Goal: Information Seeking & Learning: Find specific fact

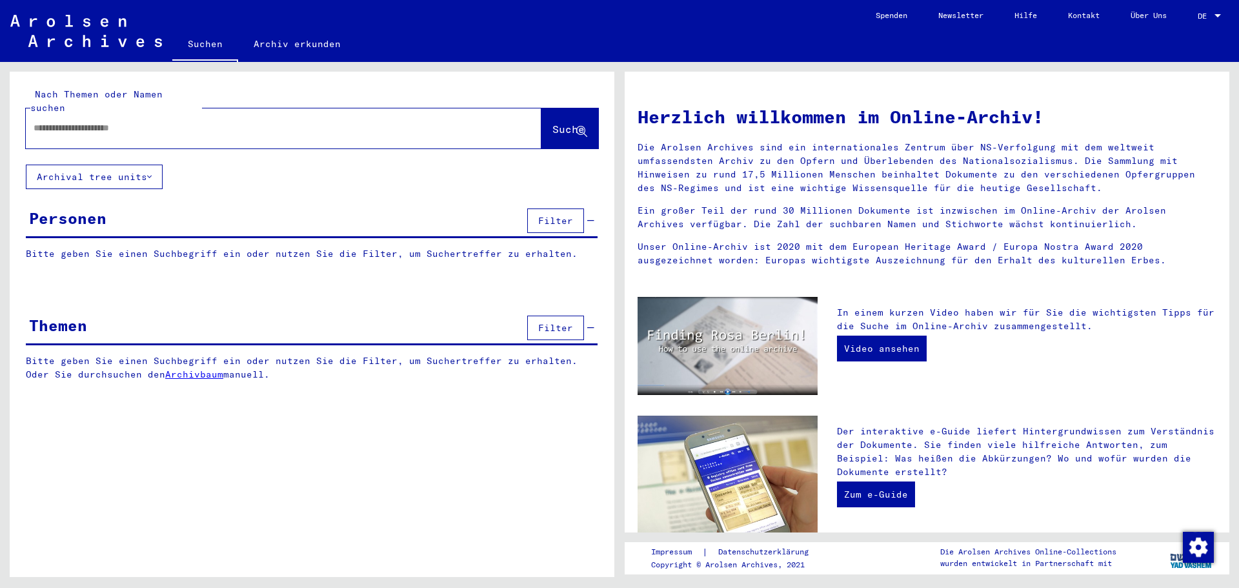
click at [123, 121] on input "text" at bounding box center [268, 128] width 469 height 14
type input "*********"
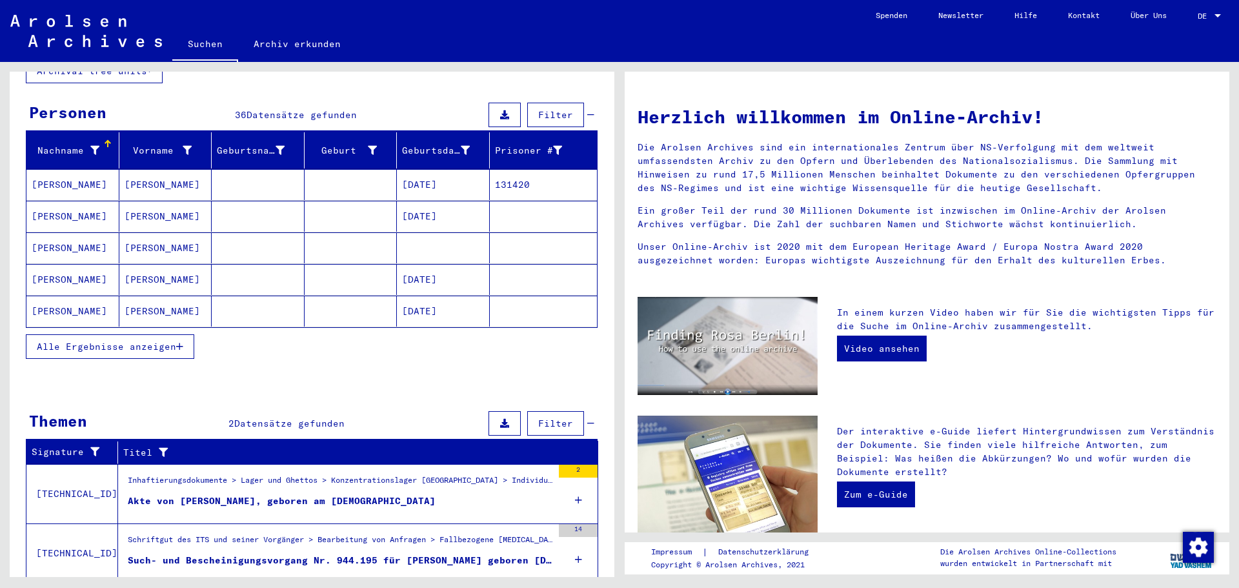
scroll to position [129, 0]
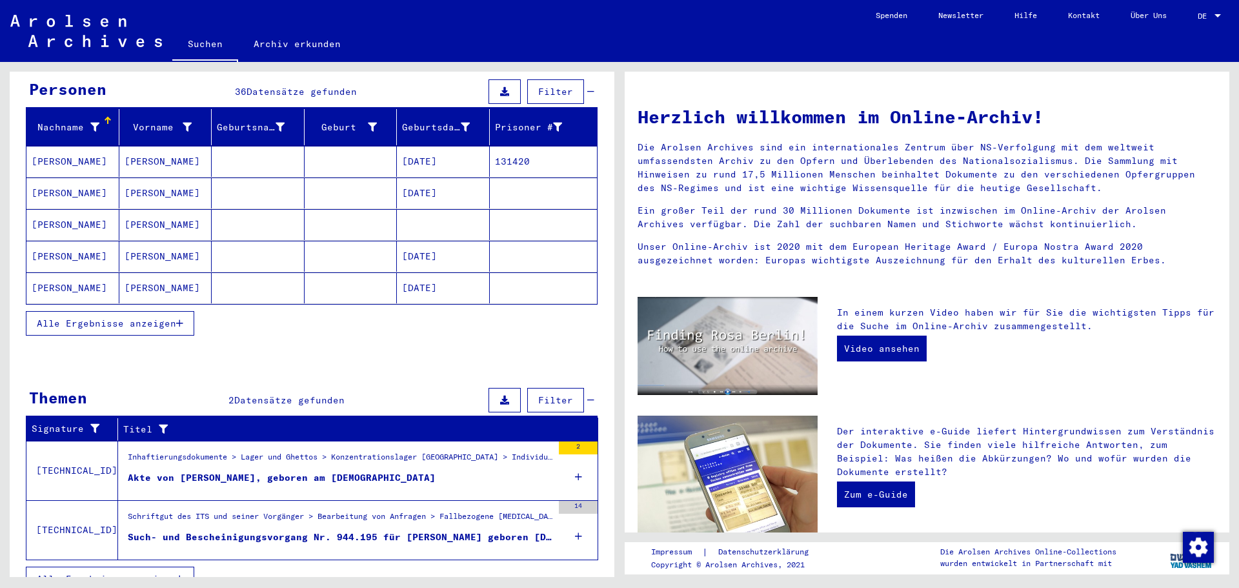
click at [145, 317] on span "Alle Ergebnisse anzeigen" at bounding box center [106, 323] width 139 height 12
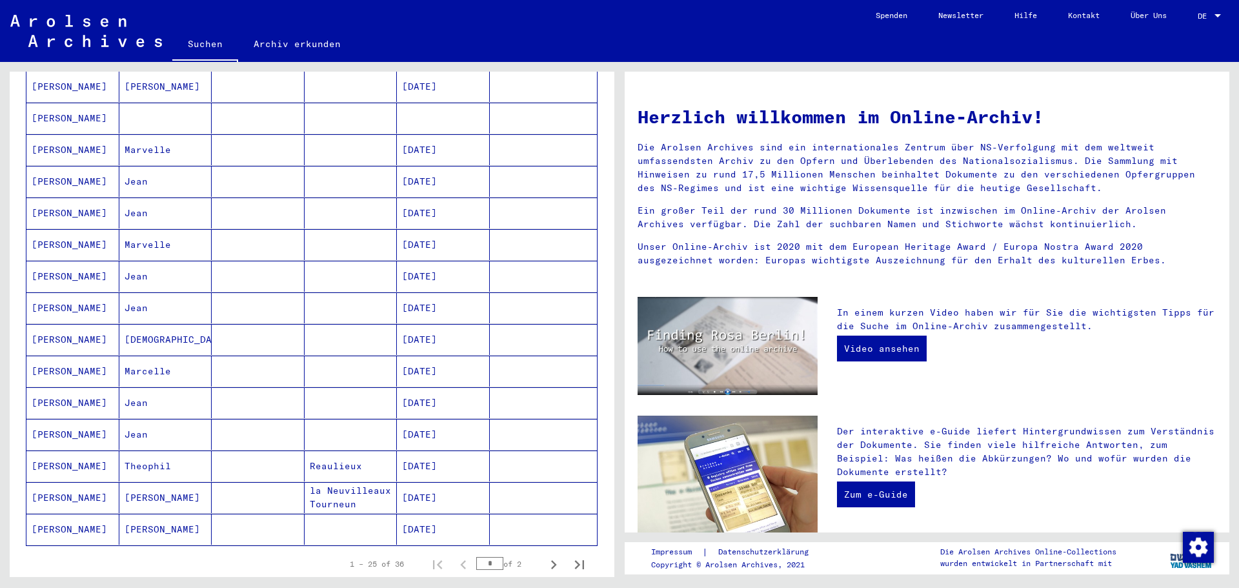
scroll to position [581, 0]
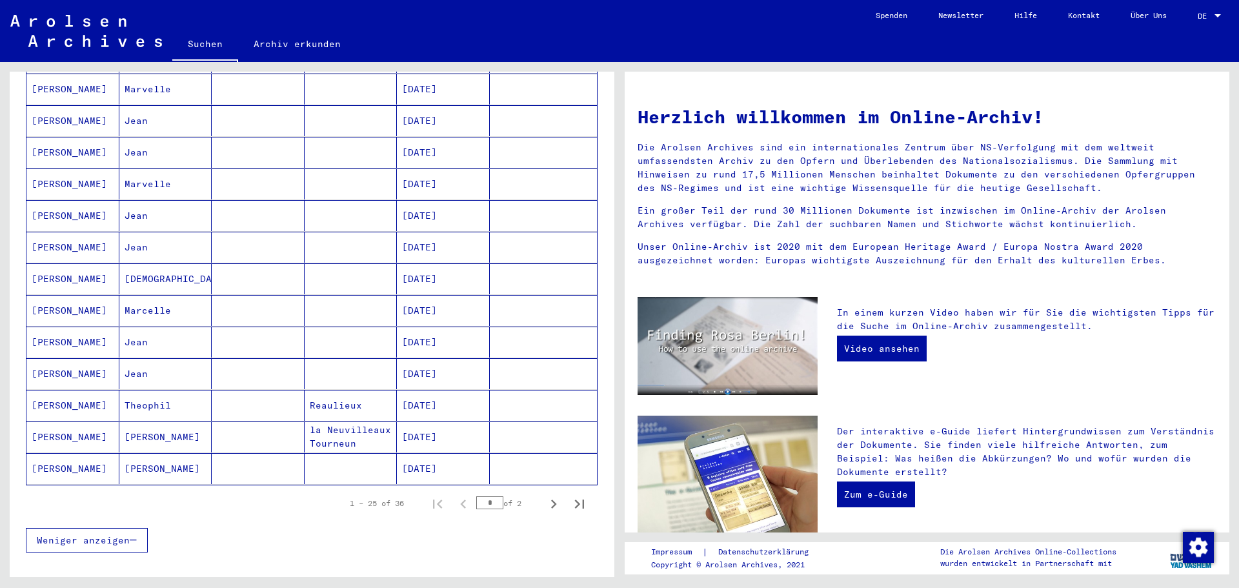
click at [80, 453] on mat-cell "[PERSON_NAME]" at bounding box center [72, 468] width 93 height 31
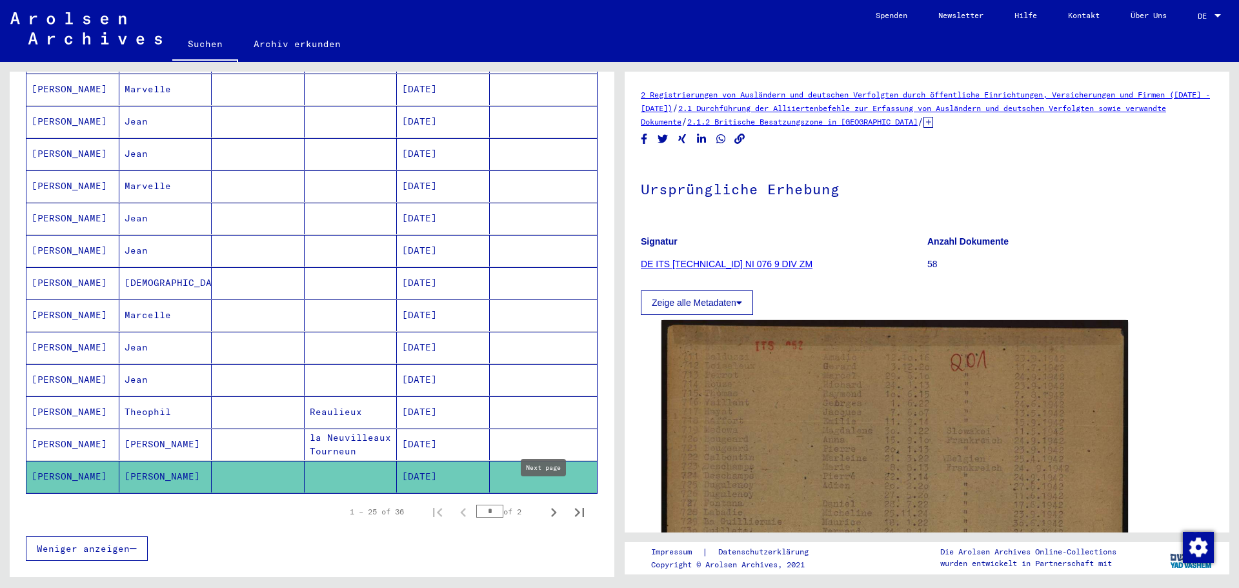
click at [551, 508] on icon "Next page" at bounding box center [554, 512] width 6 height 9
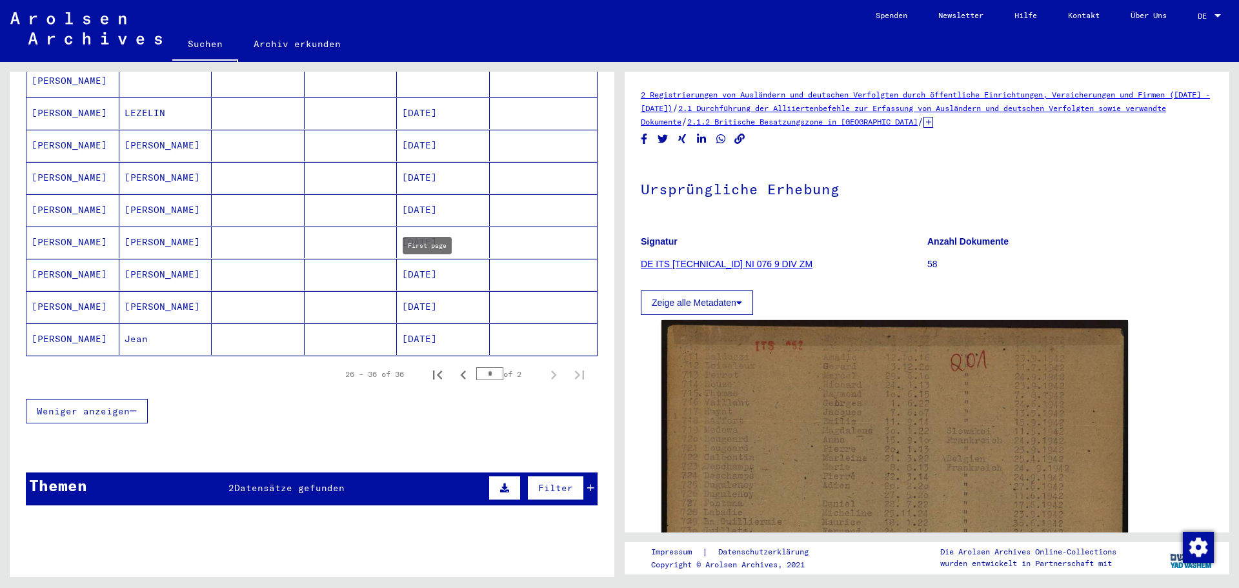
scroll to position [101, 0]
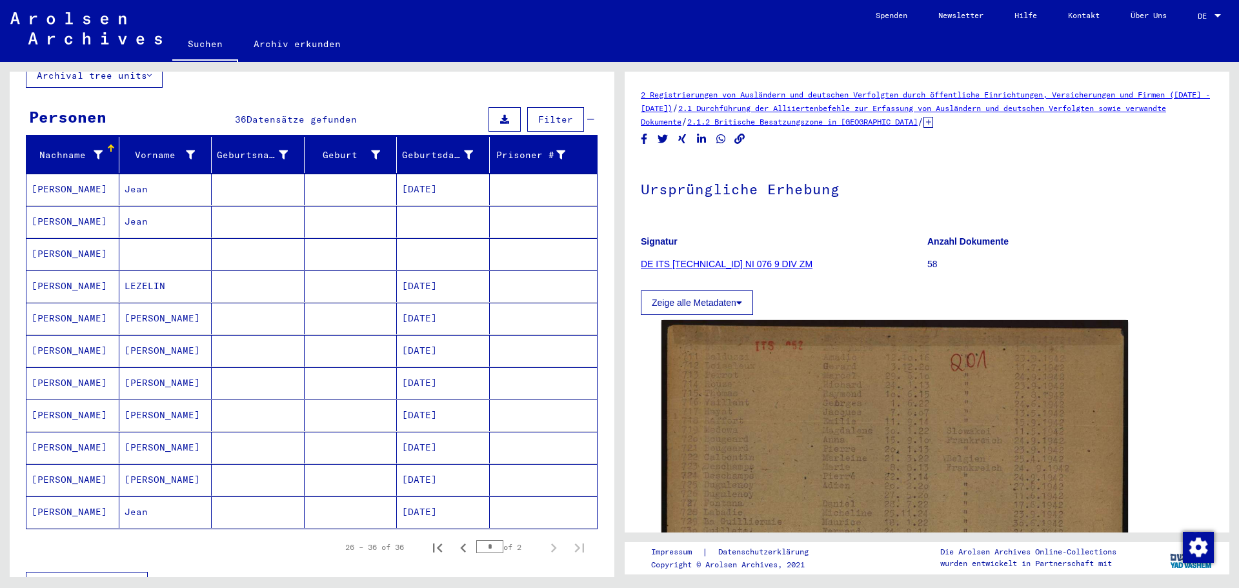
click at [55, 306] on mat-cell "[PERSON_NAME]" at bounding box center [72, 319] width 93 height 32
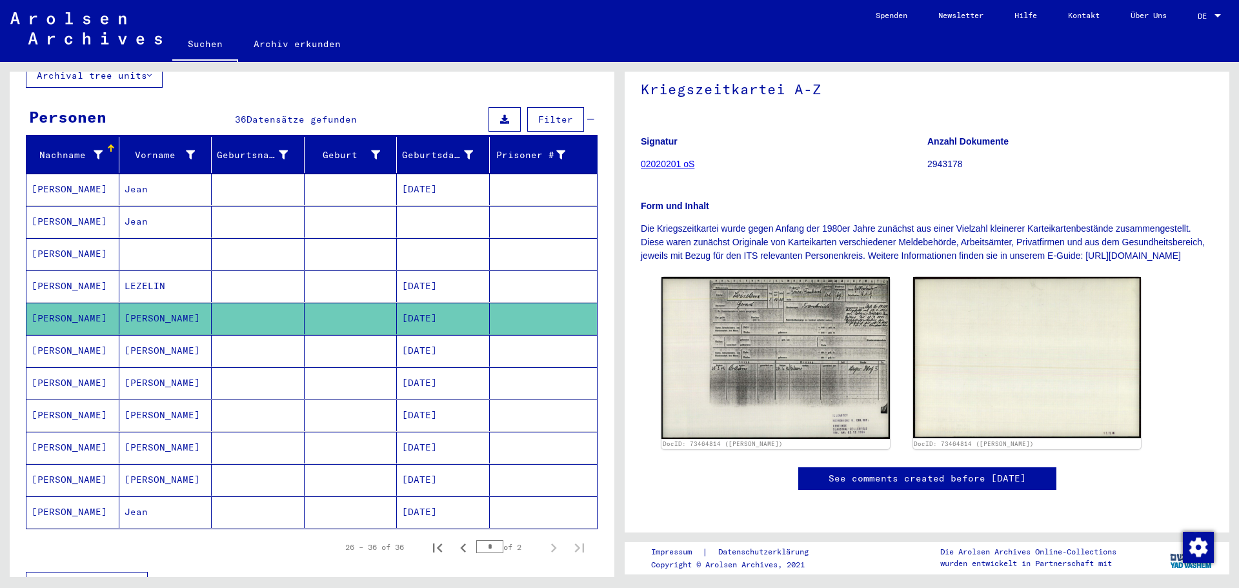
scroll to position [129, 0]
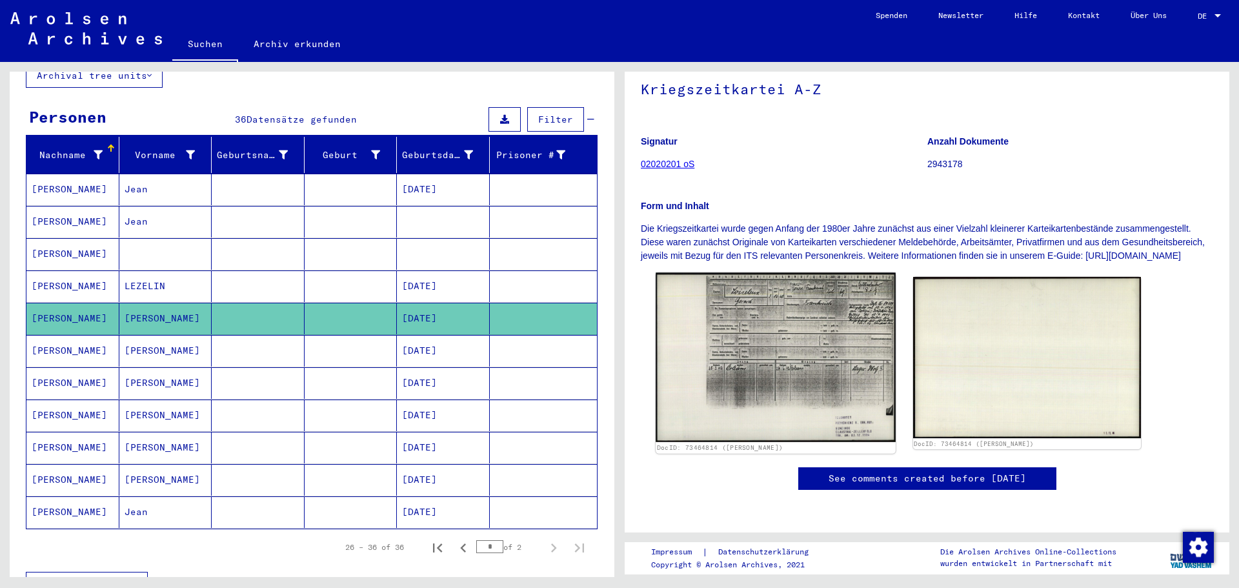
click at [770, 291] on img at bounding box center [775, 358] width 239 height 170
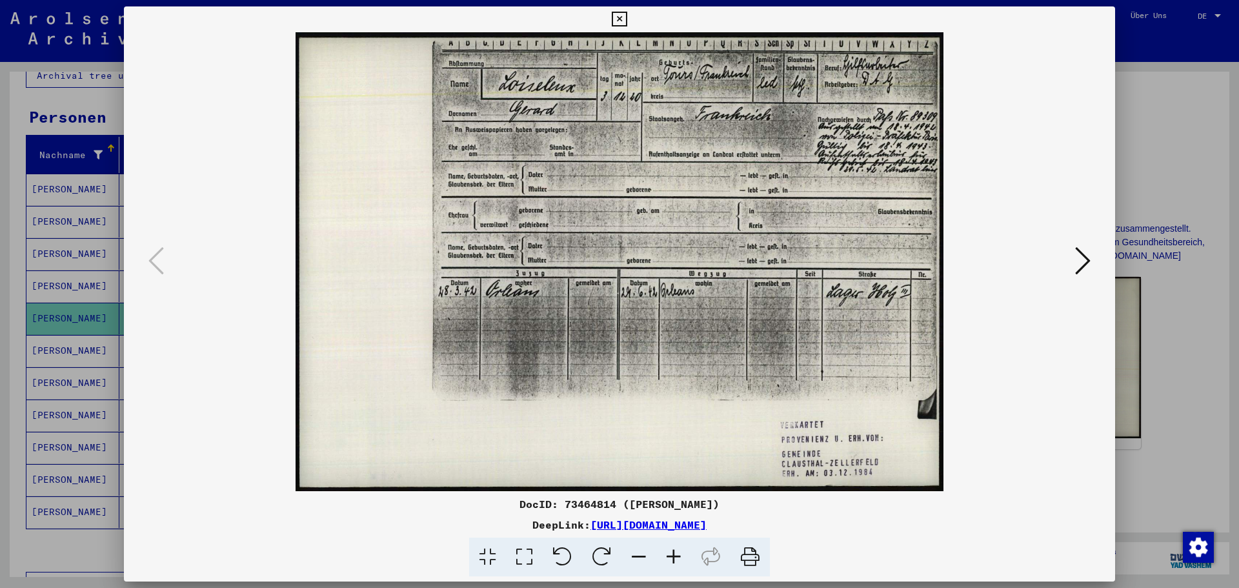
click at [1081, 259] on icon at bounding box center [1082, 260] width 15 height 31
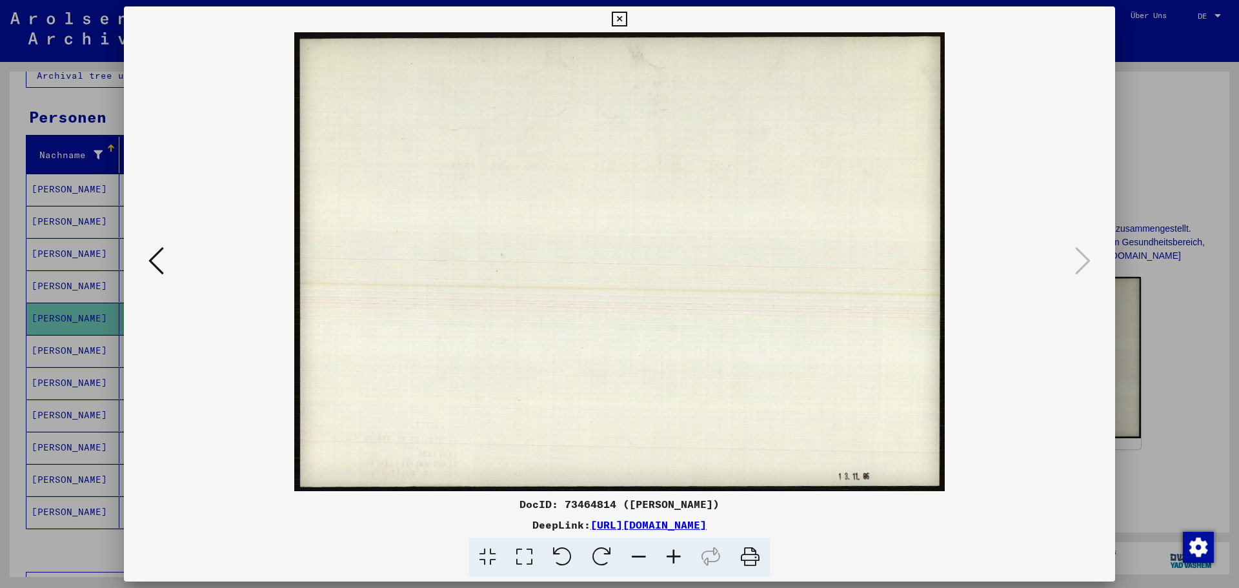
click at [624, 17] on icon at bounding box center [619, 19] width 15 height 15
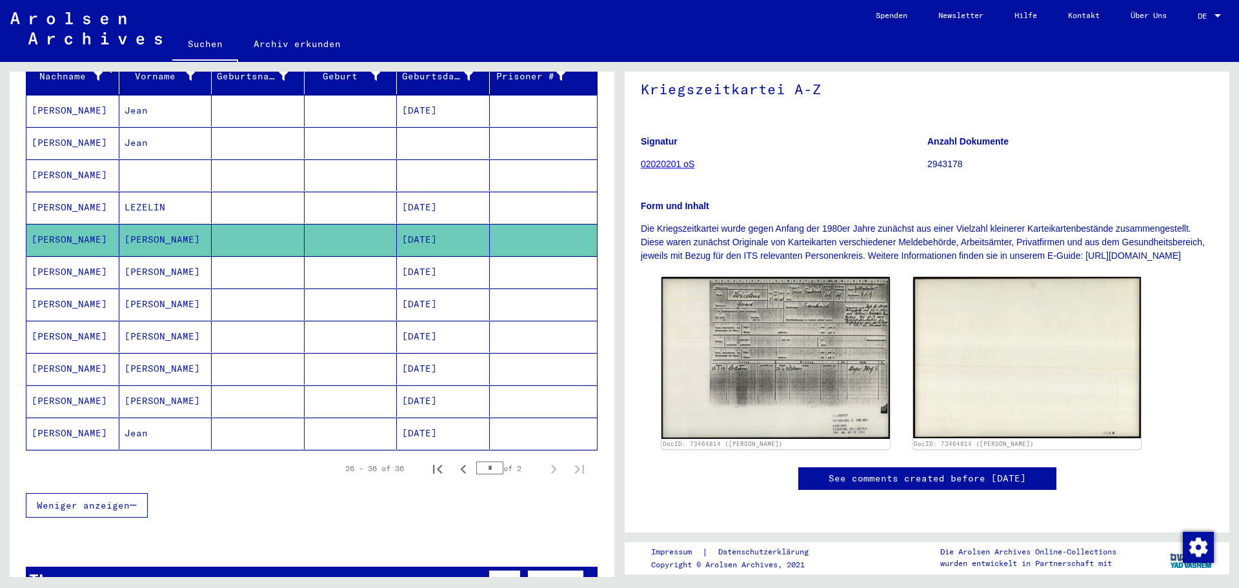
scroll to position [359, 0]
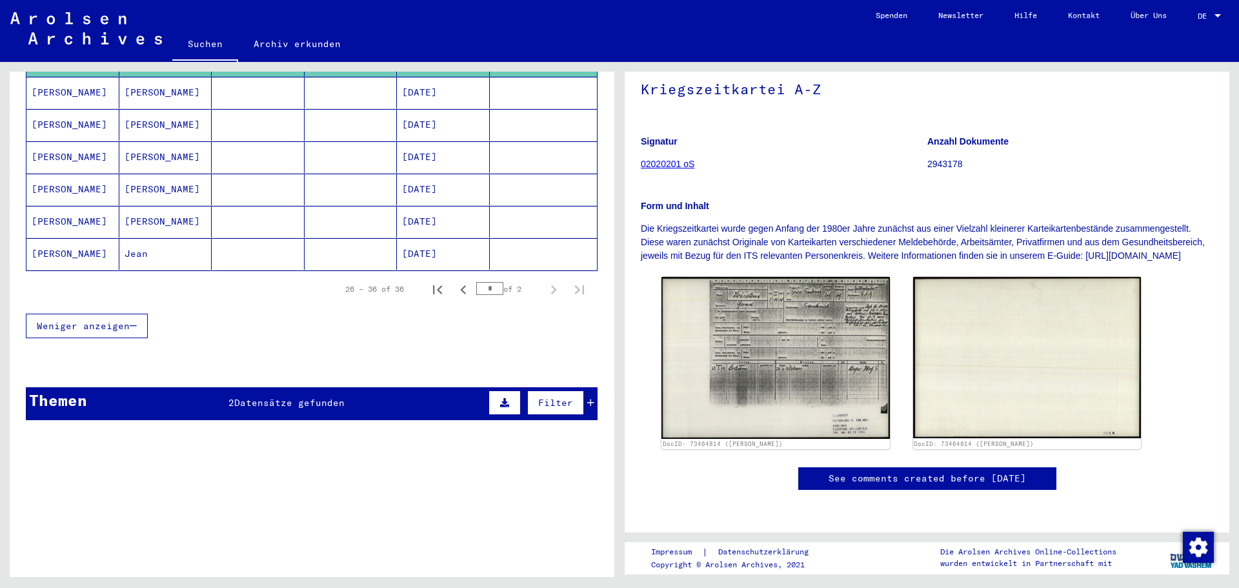
click at [265, 397] on span "Datensätze gefunden" at bounding box center [289, 403] width 110 height 12
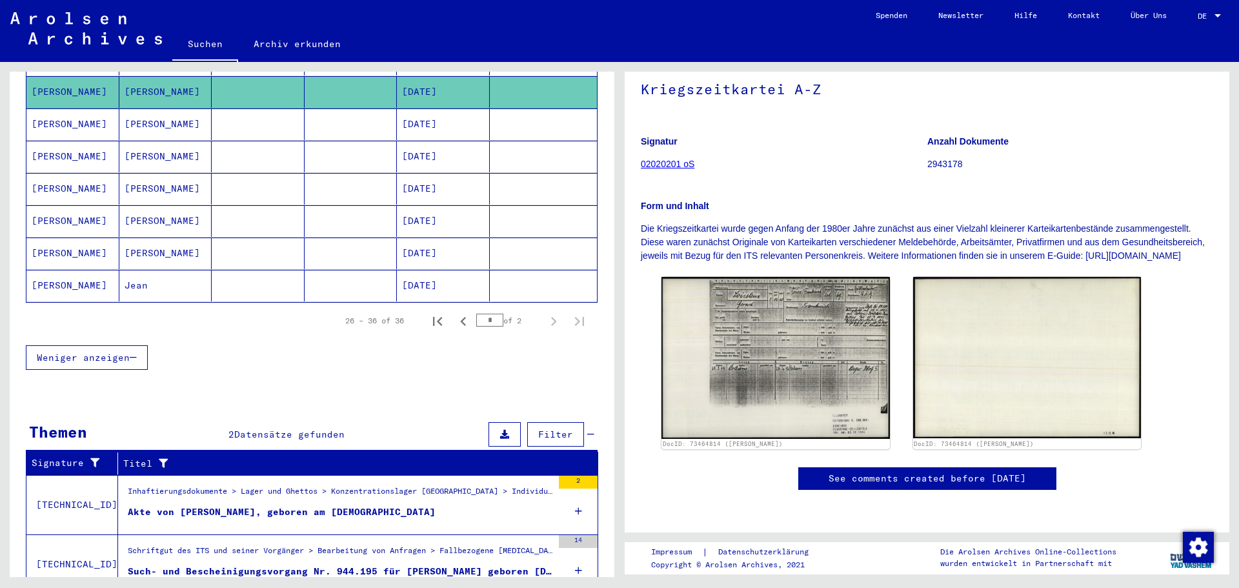
scroll to position [176, 0]
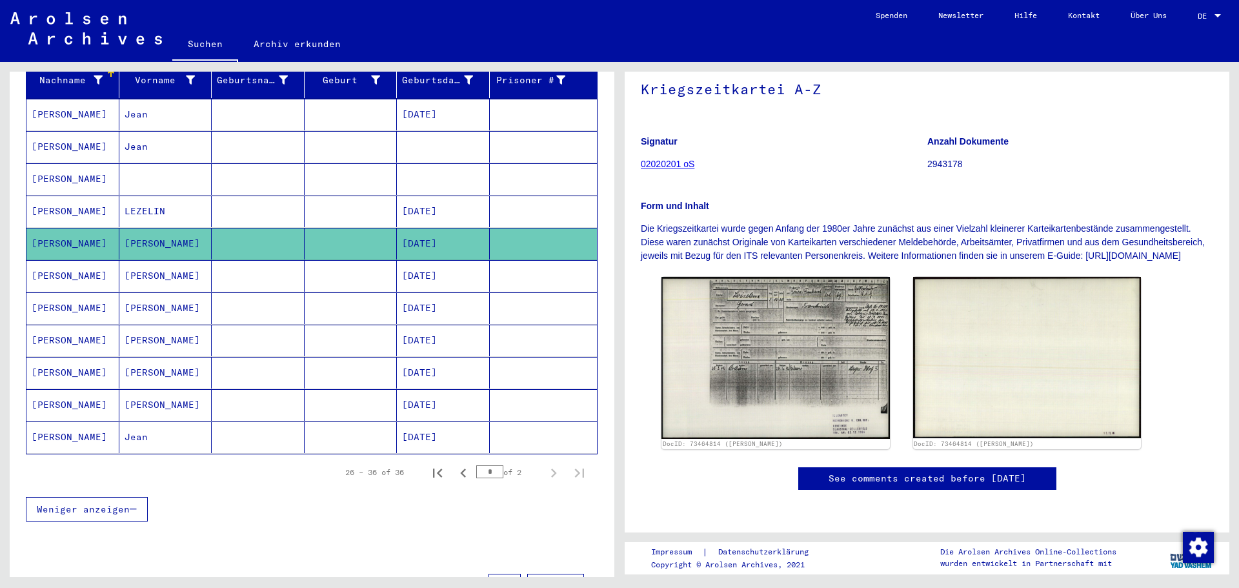
click at [49, 163] on mat-cell "[PERSON_NAME]" at bounding box center [72, 179] width 93 height 32
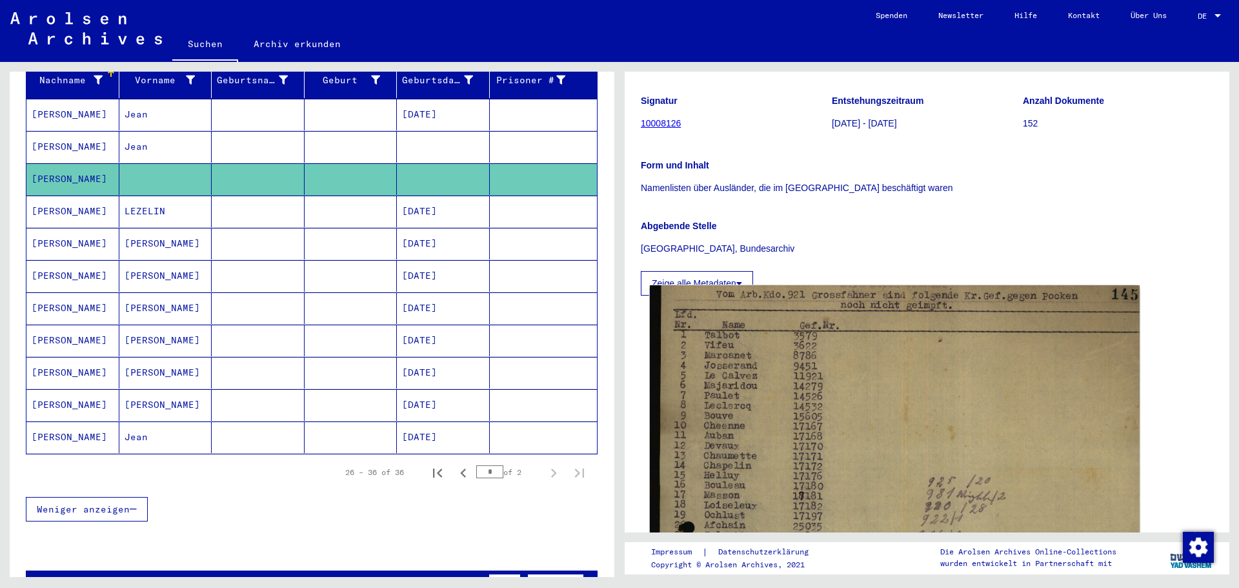
scroll to position [258, 0]
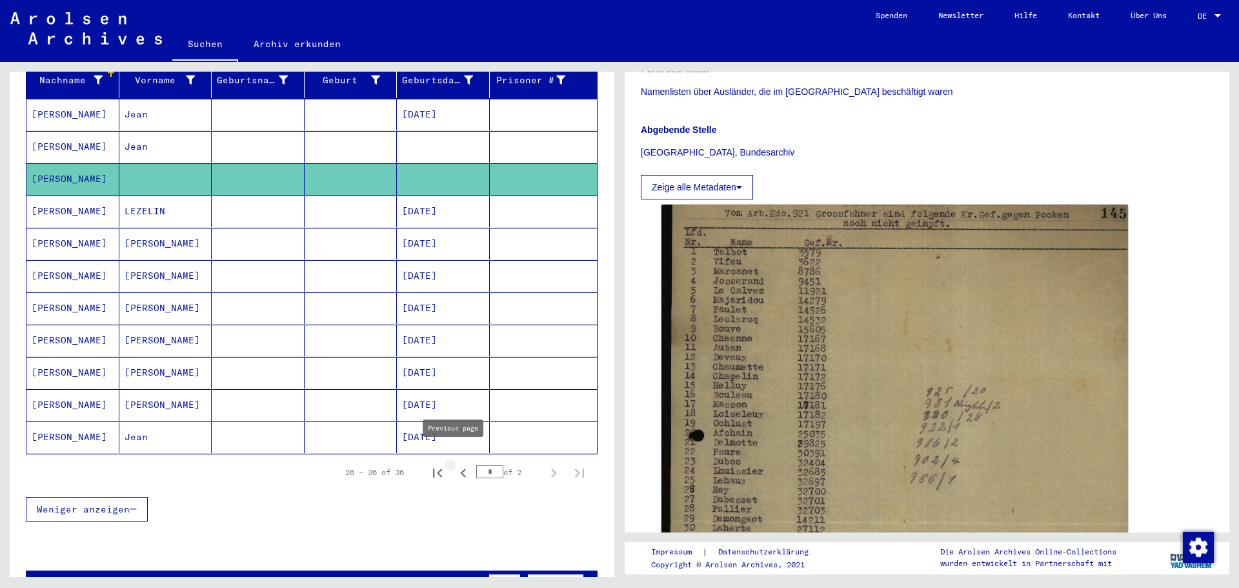
click at [454, 464] on icon "Previous page" at bounding box center [463, 473] width 18 height 18
type input "*"
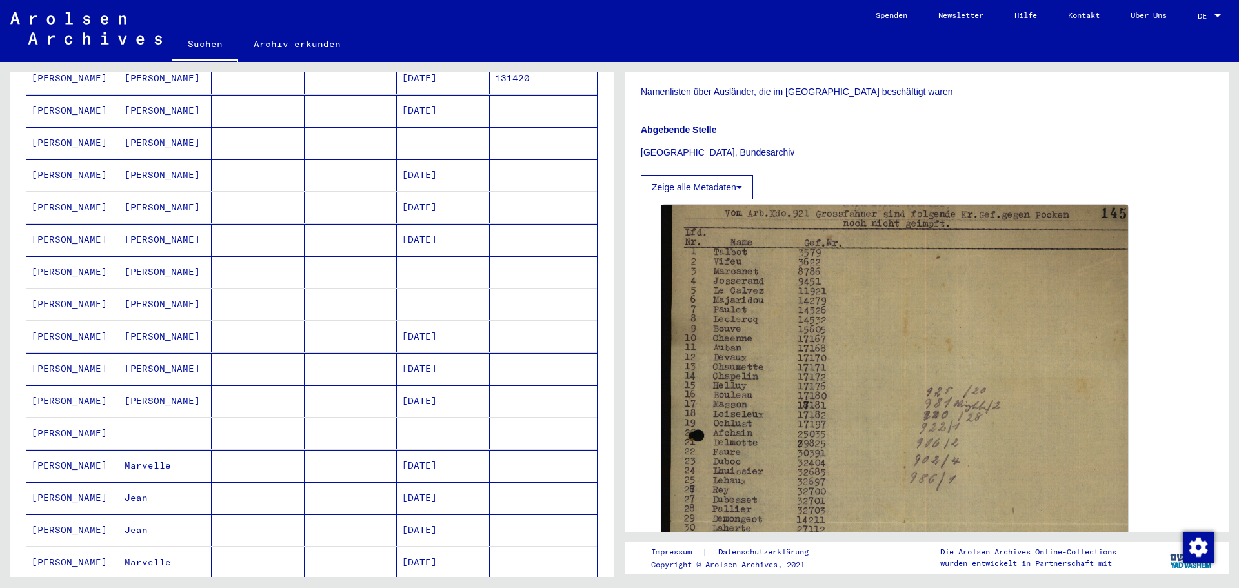
scroll to position [241, 0]
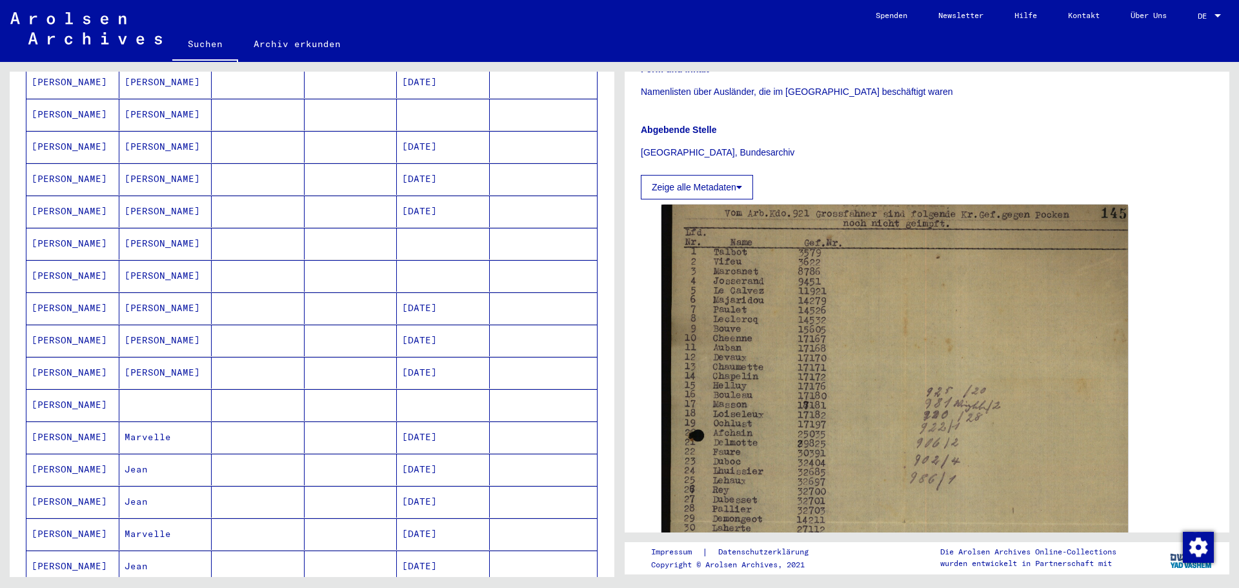
click at [50, 390] on mat-cell "[PERSON_NAME]" at bounding box center [72, 405] width 93 height 32
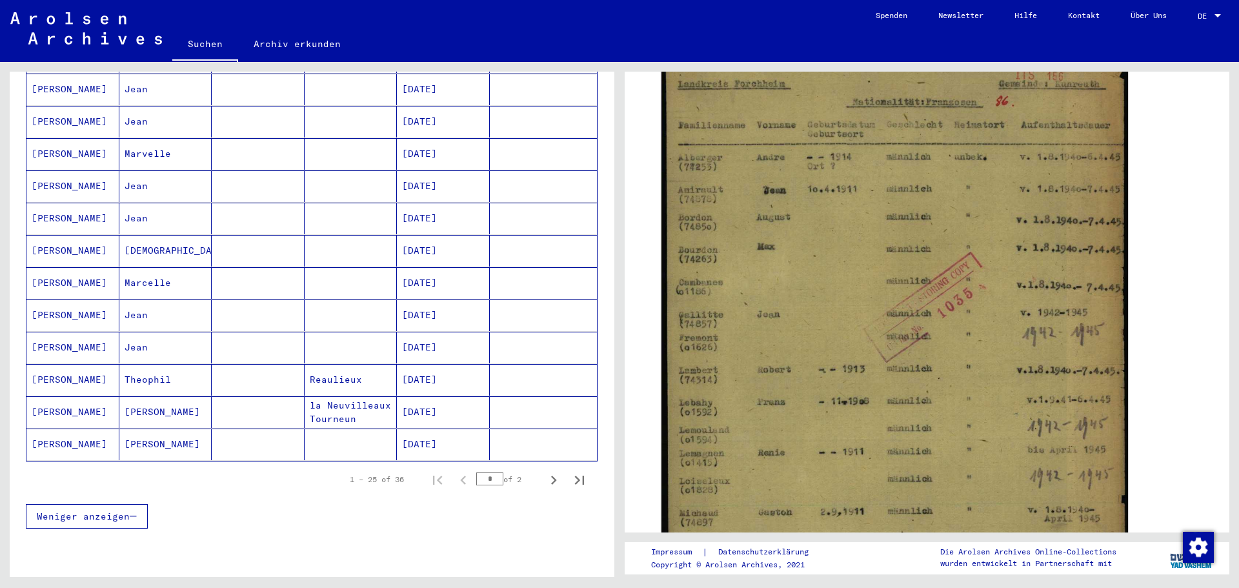
scroll to position [628, 0]
